Goal: Task Accomplishment & Management: Use online tool/utility

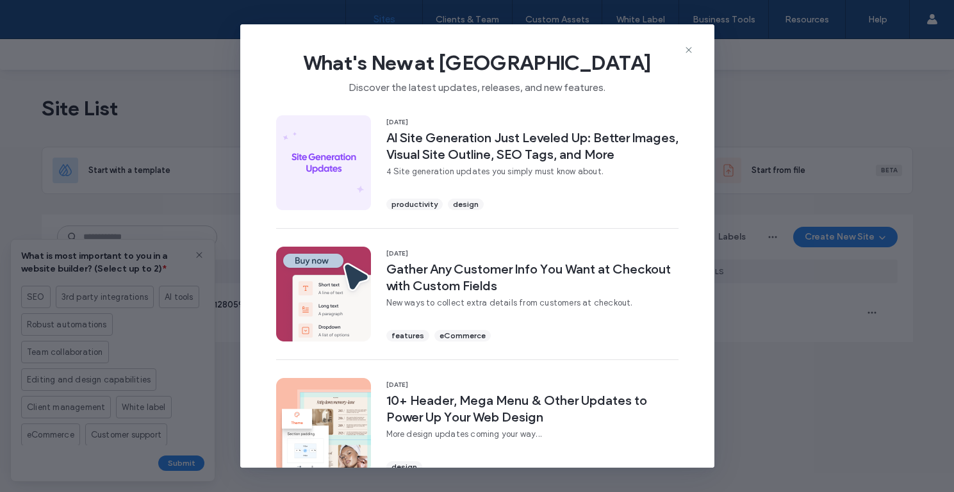
click at [702, 42] on div "What's New at Duda Discover the latest updates, releases, and new features." at bounding box center [477, 67] width 474 height 86
click at [688, 48] on icon at bounding box center [689, 50] width 10 height 10
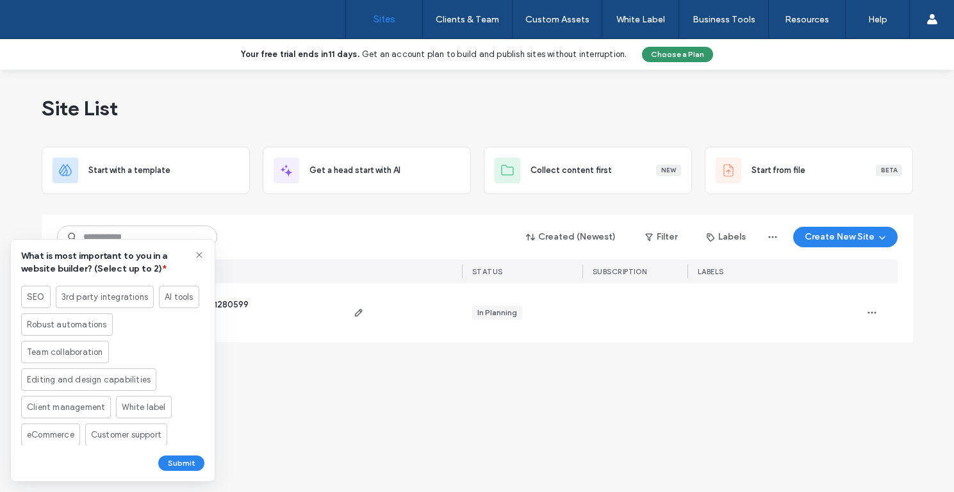
click at [661, 56] on button "Choose a Plan" at bounding box center [677, 54] width 71 height 15
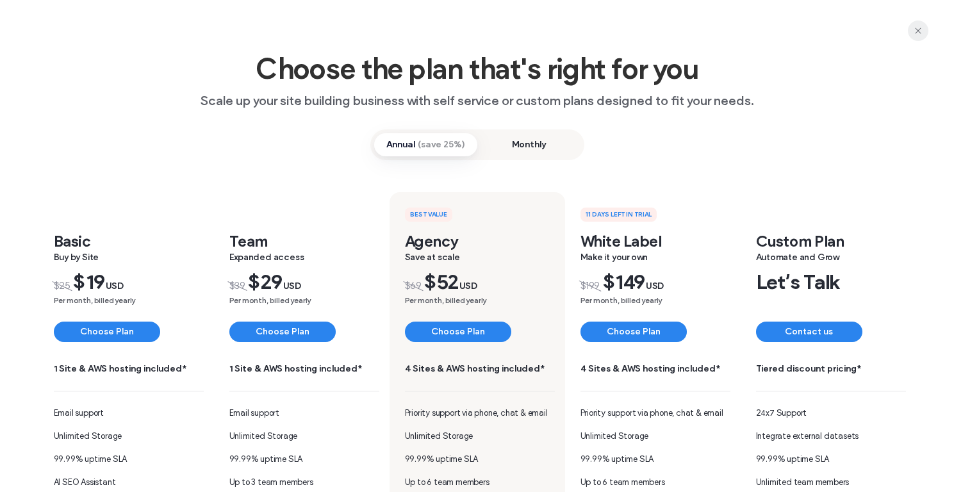
click at [911, 30] on span "button" at bounding box center [918, 31] width 21 height 21
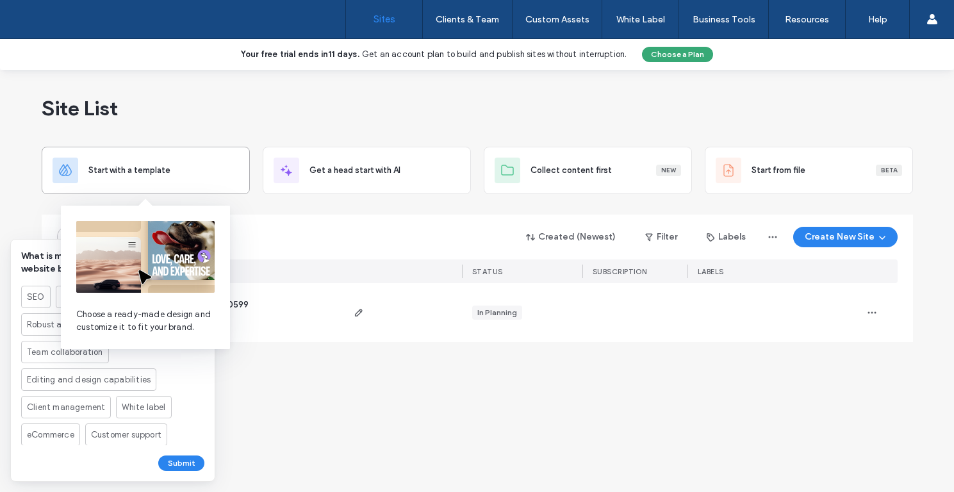
click at [232, 173] on div "Start with a template" at bounding box center [163, 170] width 151 height 13
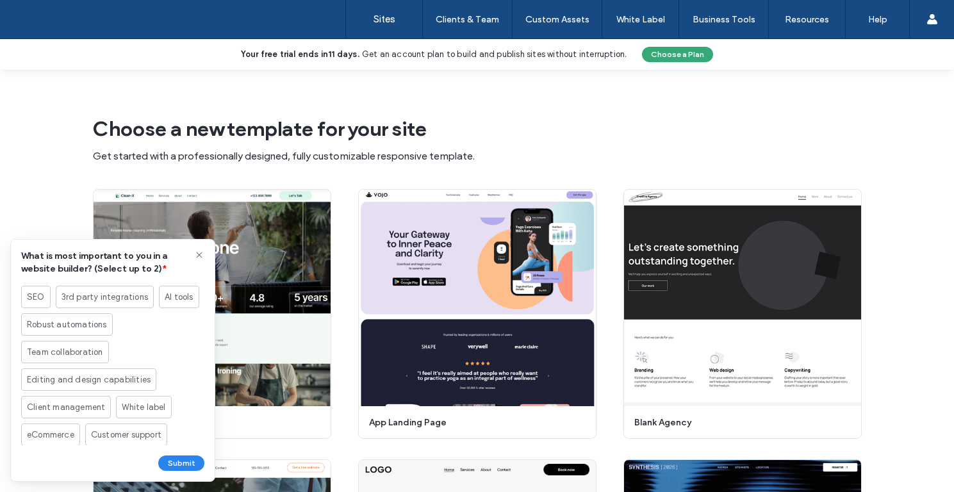
scroll to position [37, 0]
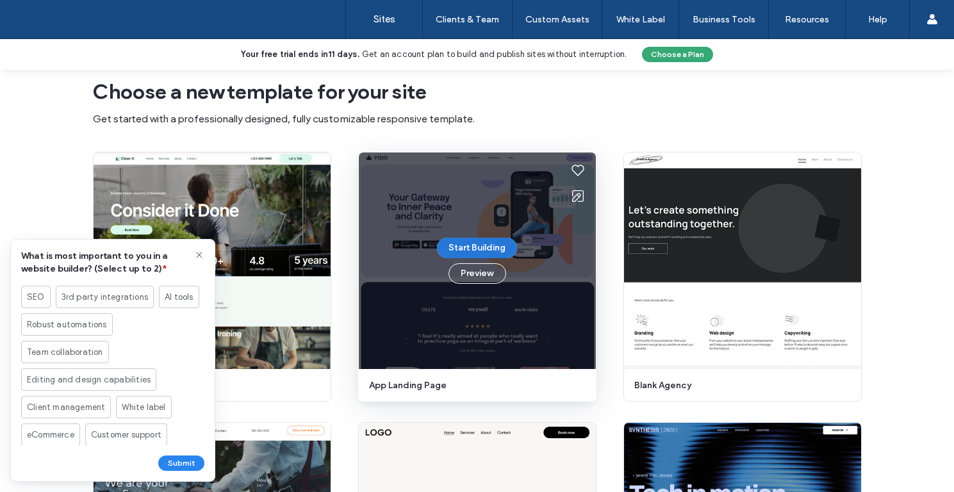
click at [476, 245] on button "Start Building" at bounding box center [477, 248] width 80 height 21
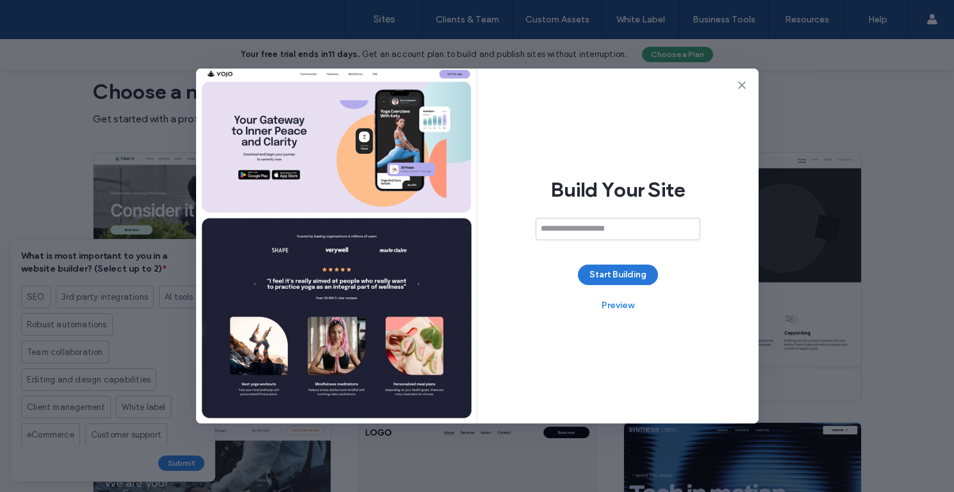
click at [601, 276] on button "Start Building" at bounding box center [618, 275] width 80 height 21
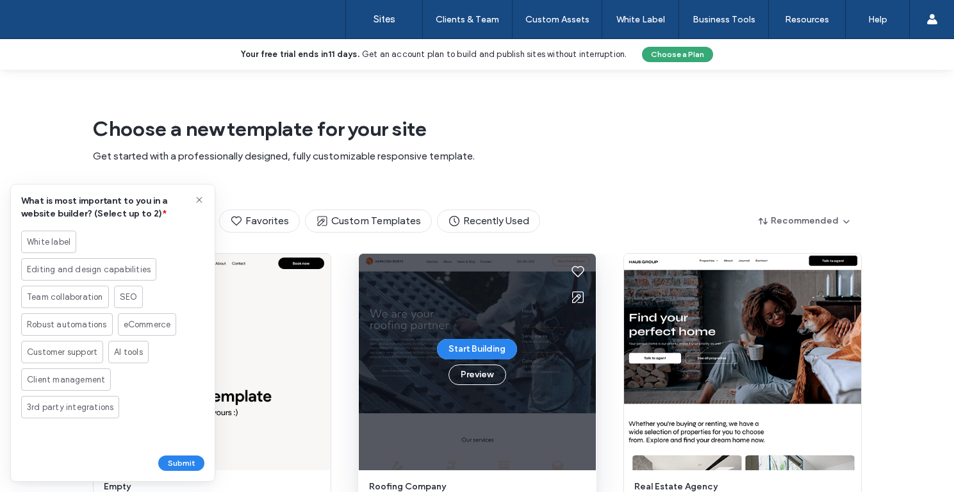
click at [396, 320] on div "Start Building Preview" at bounding box center [477, 362] width 237 height 217
click at [460, 345] on button "Start Building" at bounding box center [477, 349] width 80 height 21
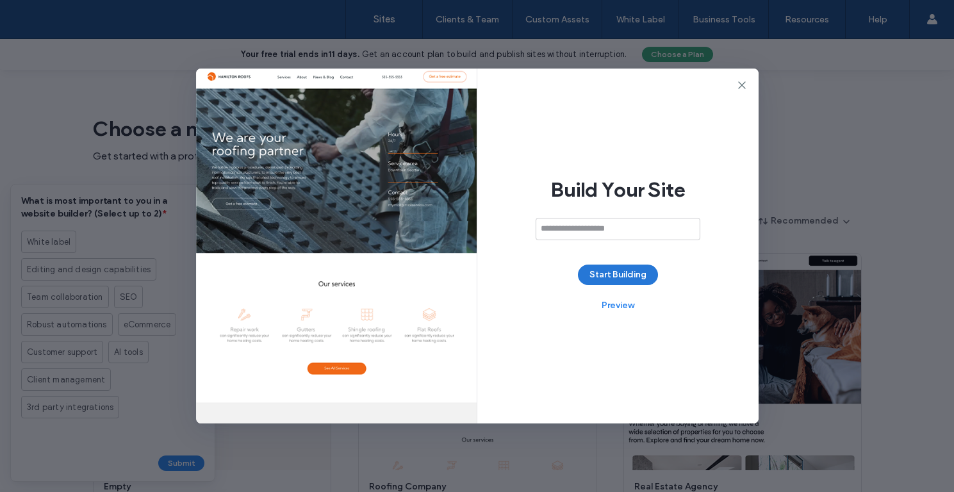
click at [605, 265] on button "Start Building" at bounding box center [618, 275] width 80 height 21
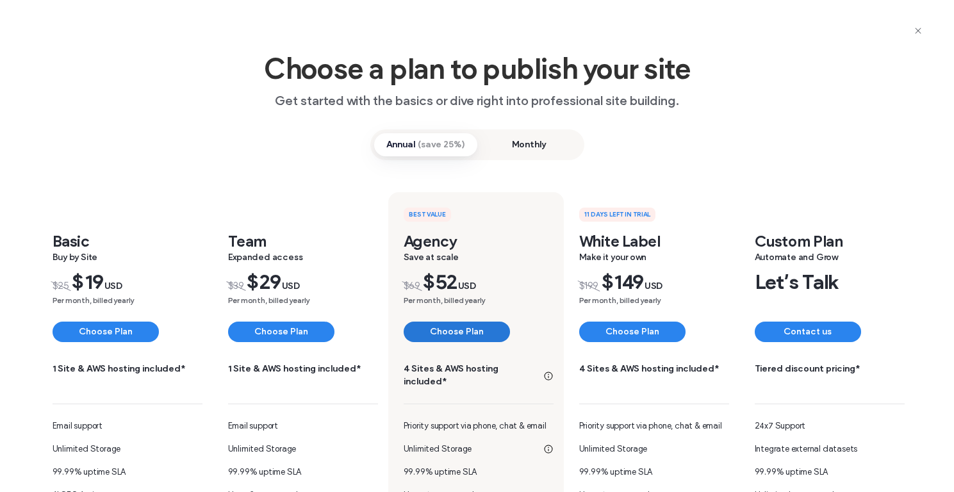
click at [455, 333] on button "Choose Plan" at bounding box center [457, 332] width 106 height 21
